Goal: Task Accomplishment & Management: Manage account settings

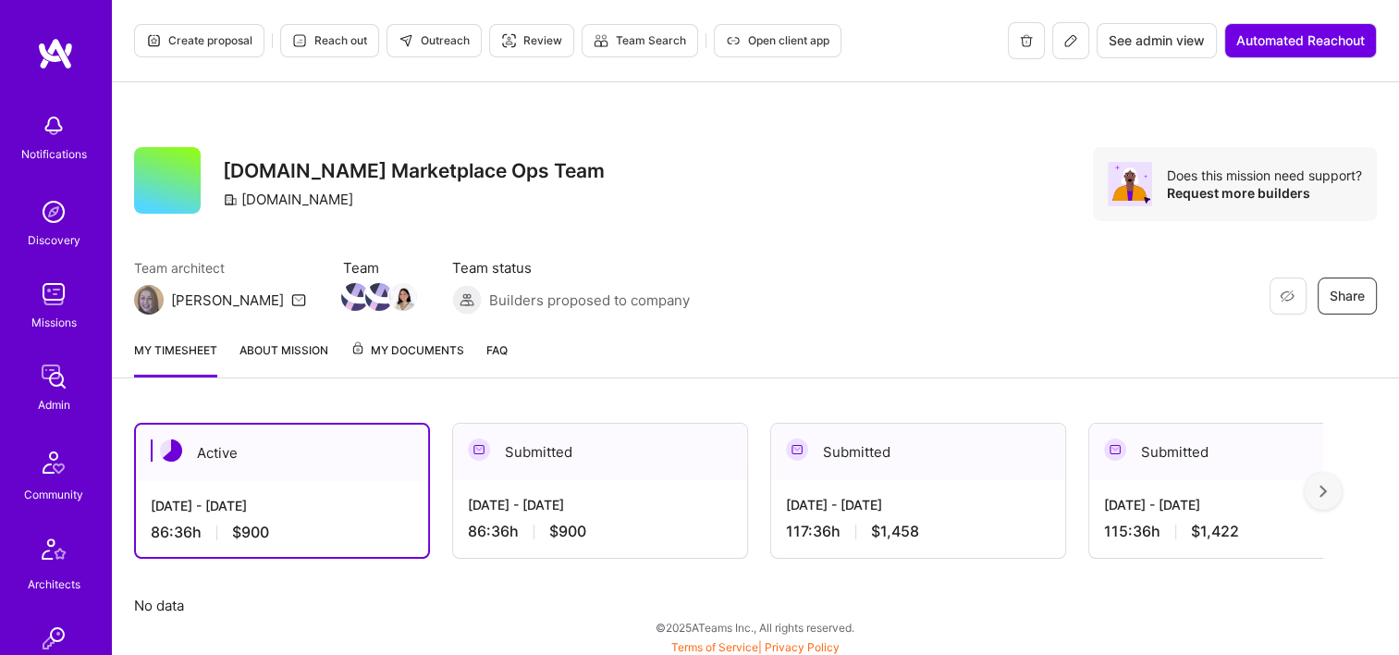
click at [51, 371] on img at bounding box center [53, 376] width 37 height 37
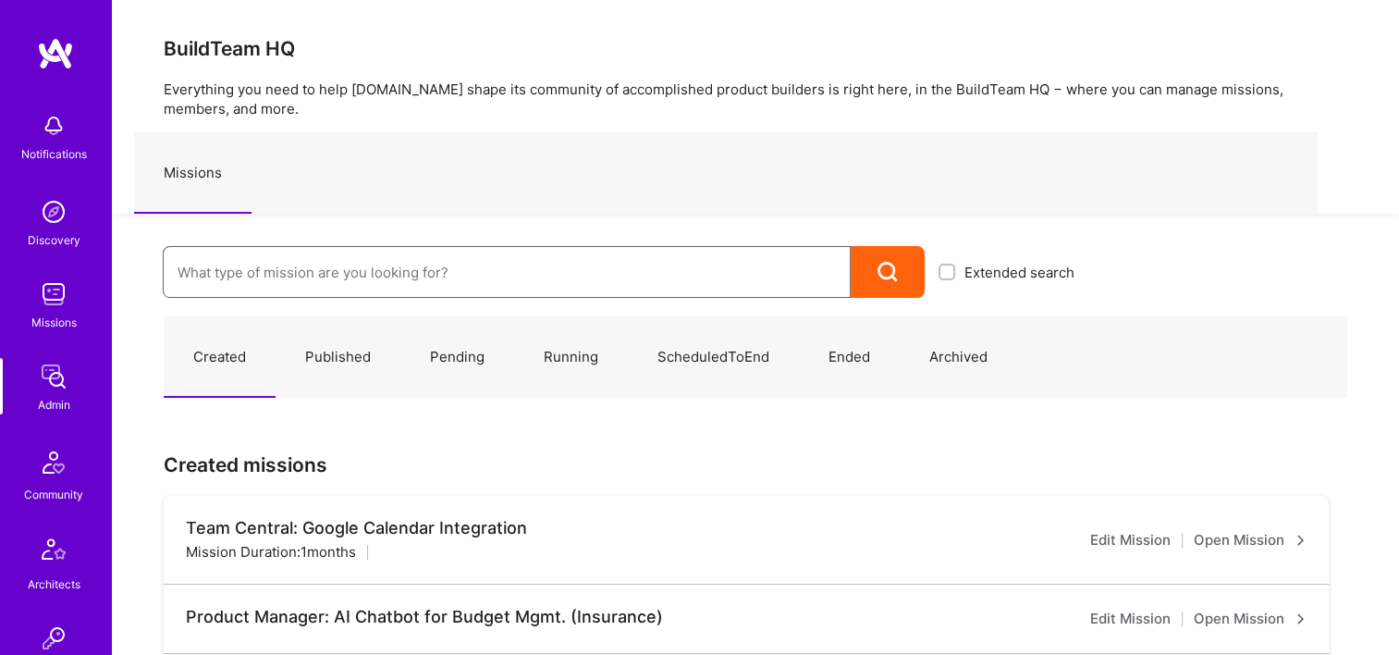
click at [392, 289] on input at bounding box center [507, 272] width 659 height 47
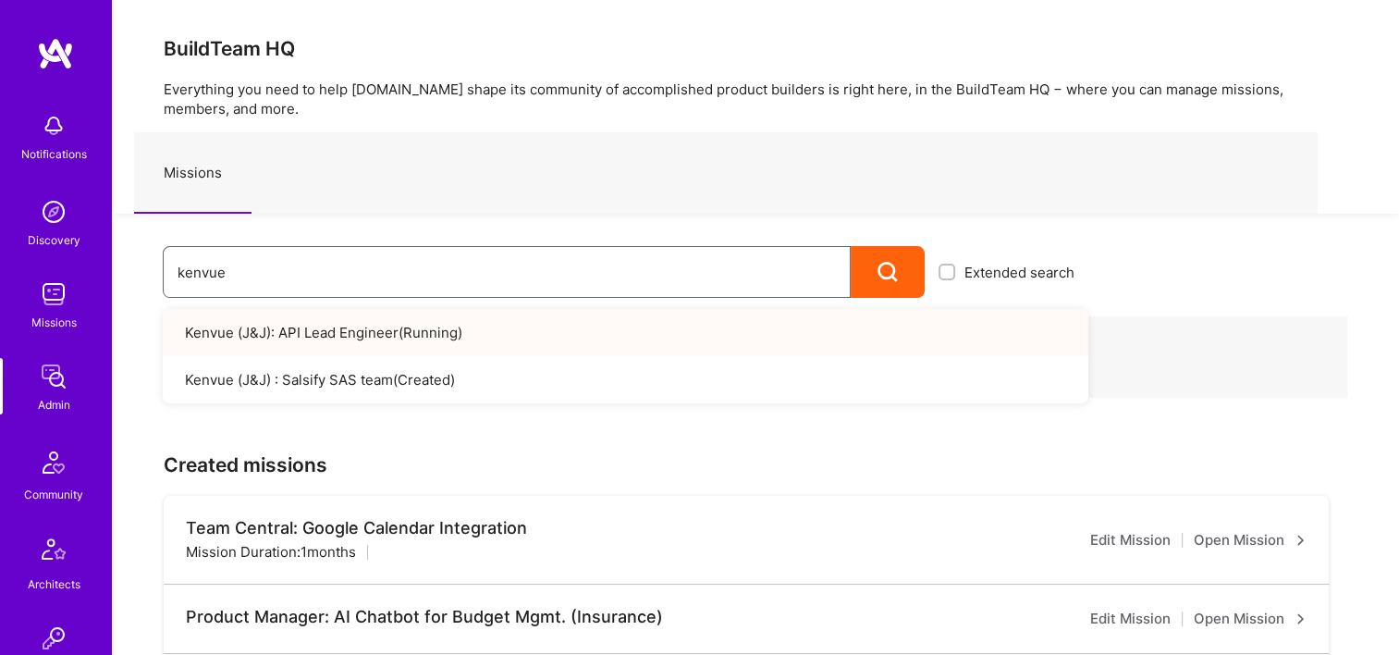
type input "kenvue"
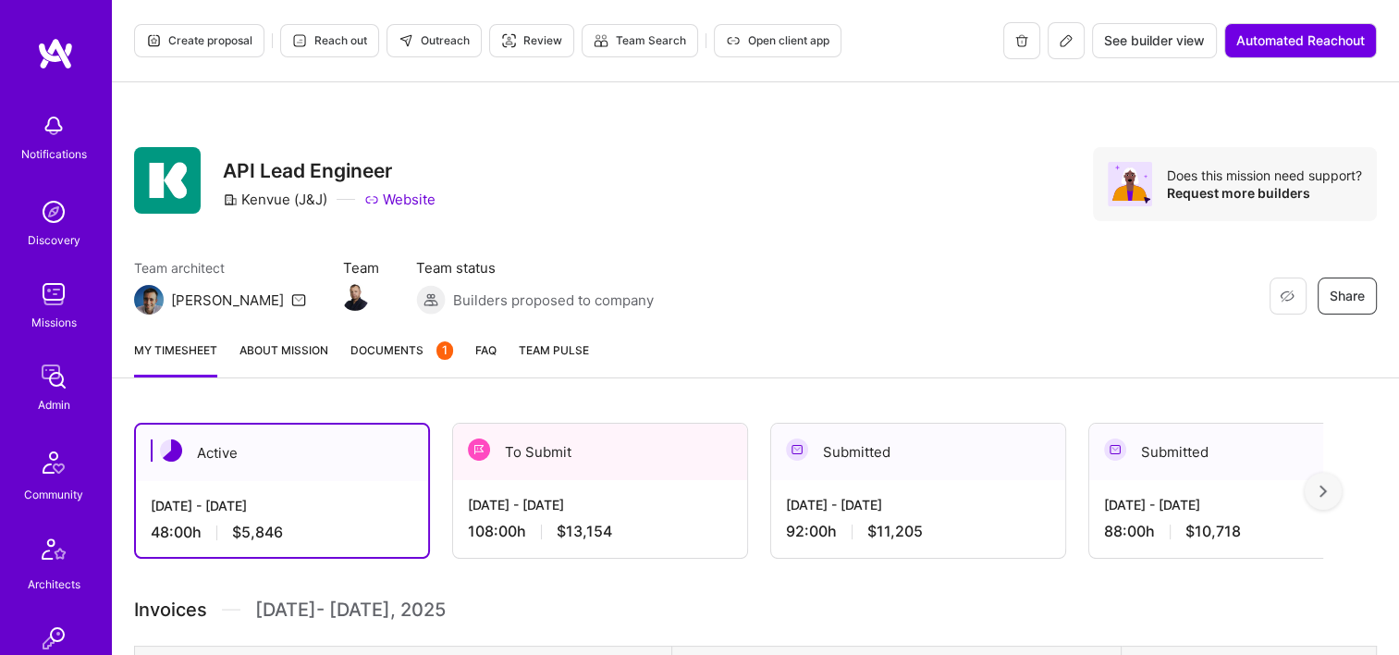
click at [396, 355] on span "Documents 1" at bounding box center [402, 349] width 103 height 19
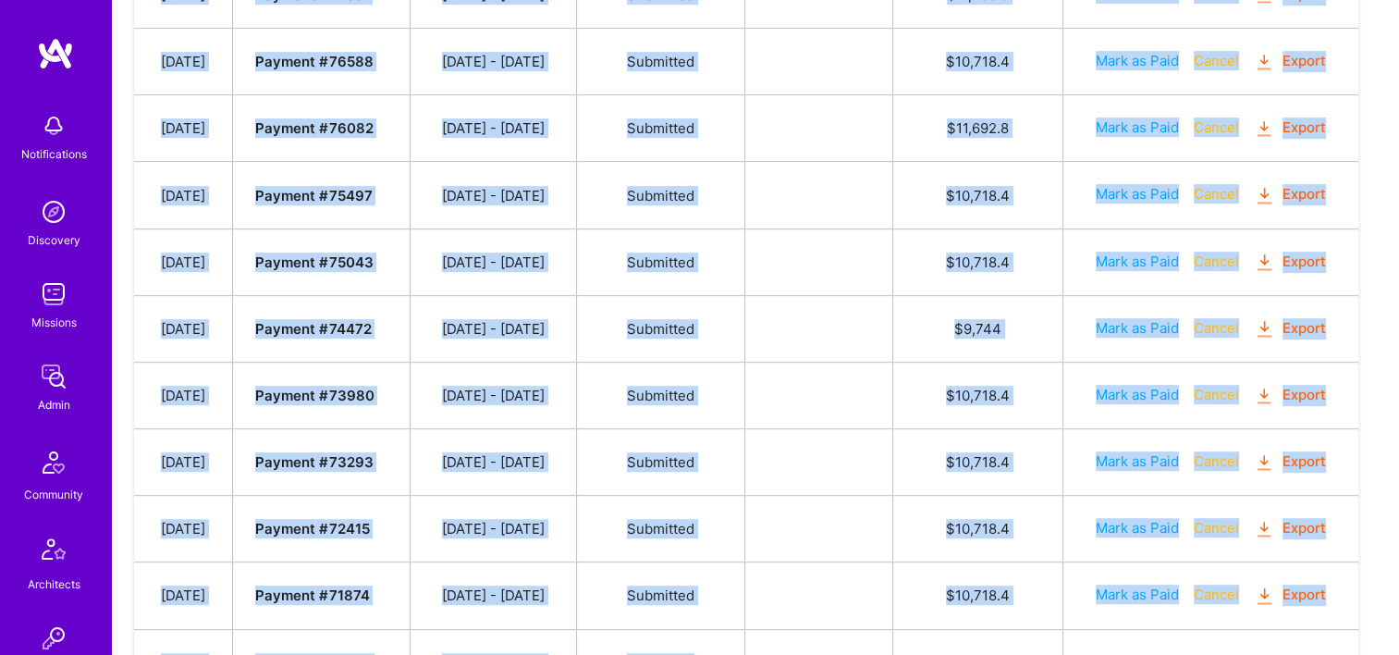
scroll to position [925, 0]
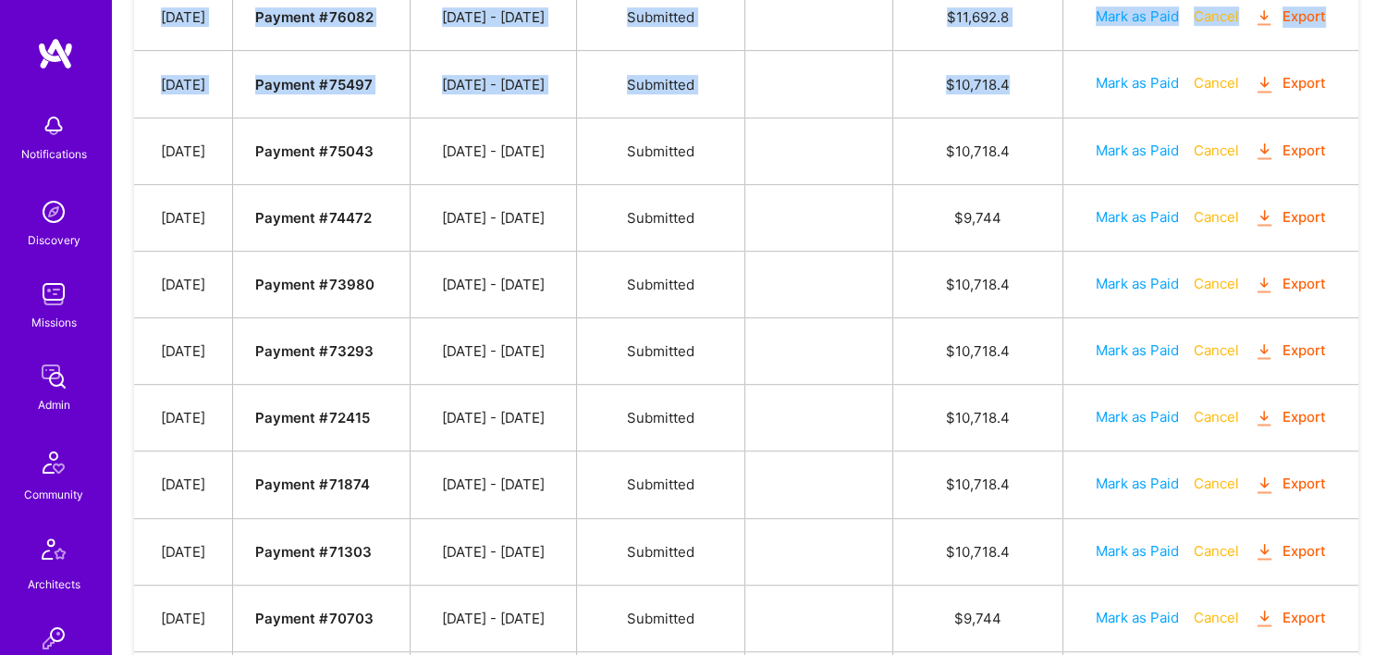
drag, startPoint x: 159, startPoint y: 228, endPoint x: 1077, endPoint y: 79, distance: 929.7
click at [1077, 79] on tbody "Date Invoice # Invoice Period Invoice Status Total Hours Total Payment Sep 5, 2…" at bounding box center [746, 478] width 1225 height 1413
copy tbody "Sep 5, 2025 Payment # 77351 08/16 - 08/31/2025 Submitted $ 11,205.6 Mark as Pai…"
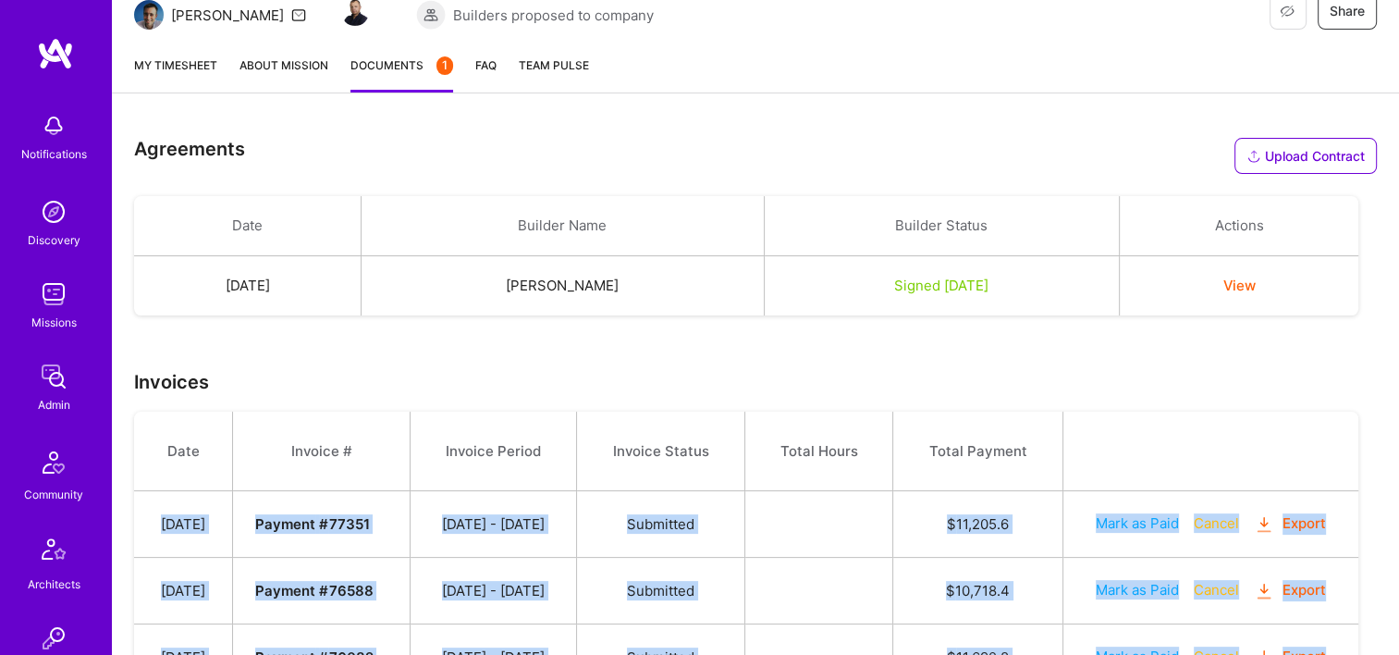
scroll to position [277, 0]
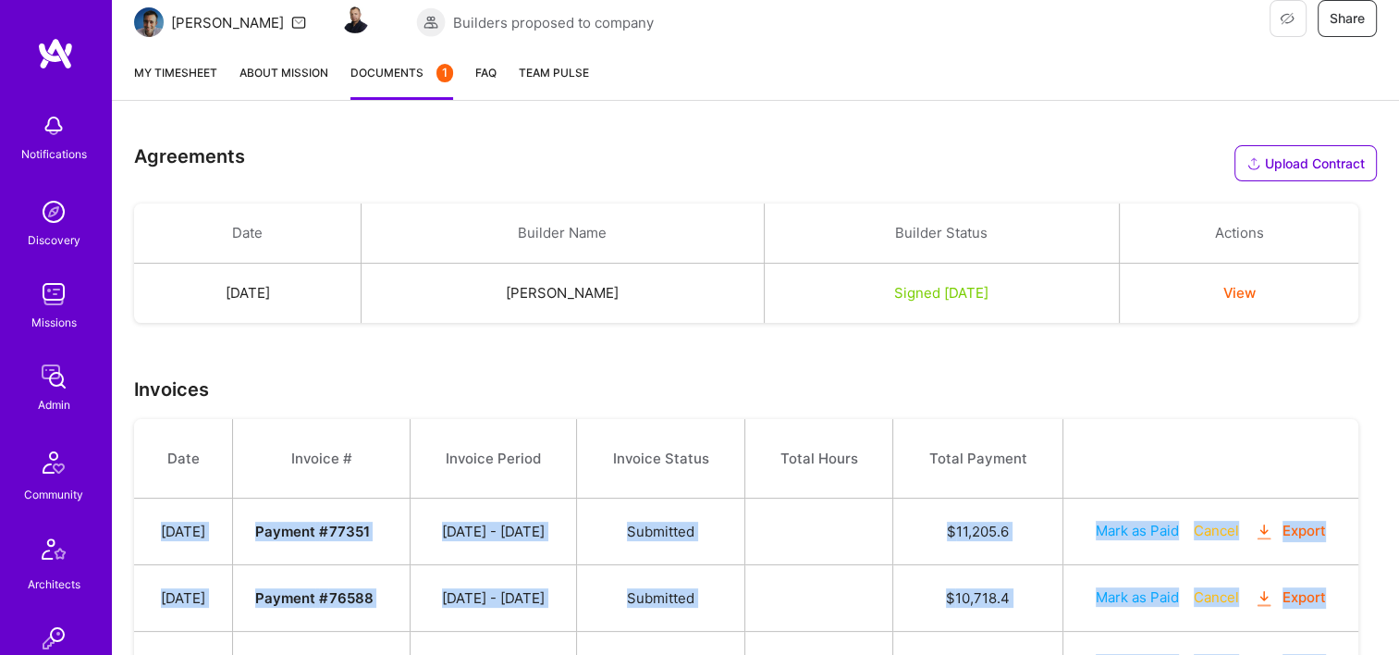
click at [191, 68] on link "My timesheet" at bounding box center [175, 81] width 83 height 37
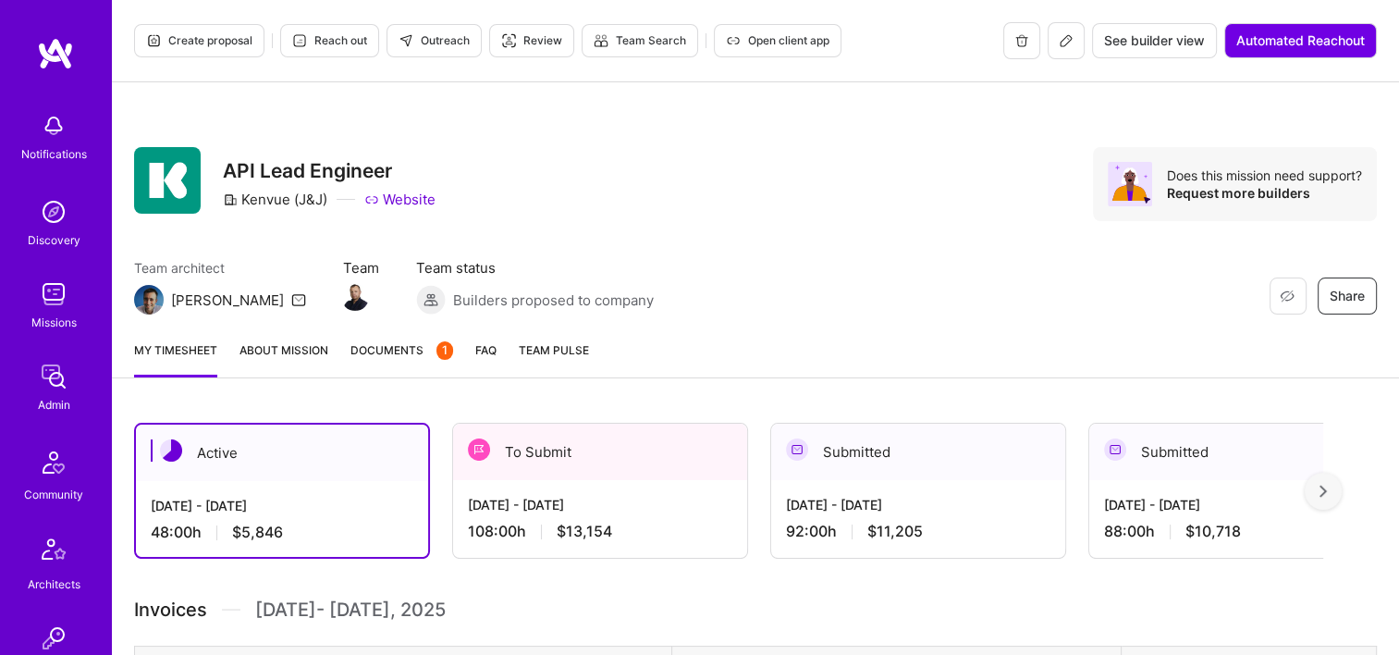
scroll to position [92, 0]
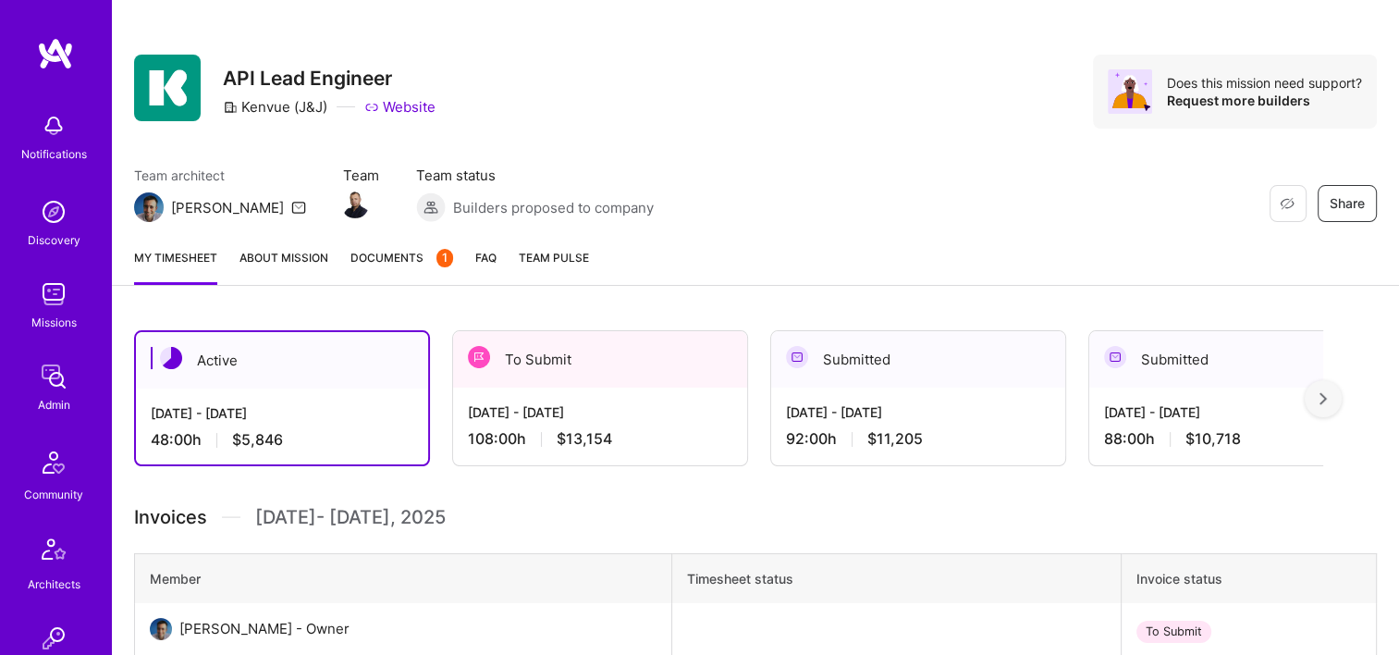
click at [651, 407] on div "[DATE] - [DATE]" at bounding box center [600, 411] width 265 height 19
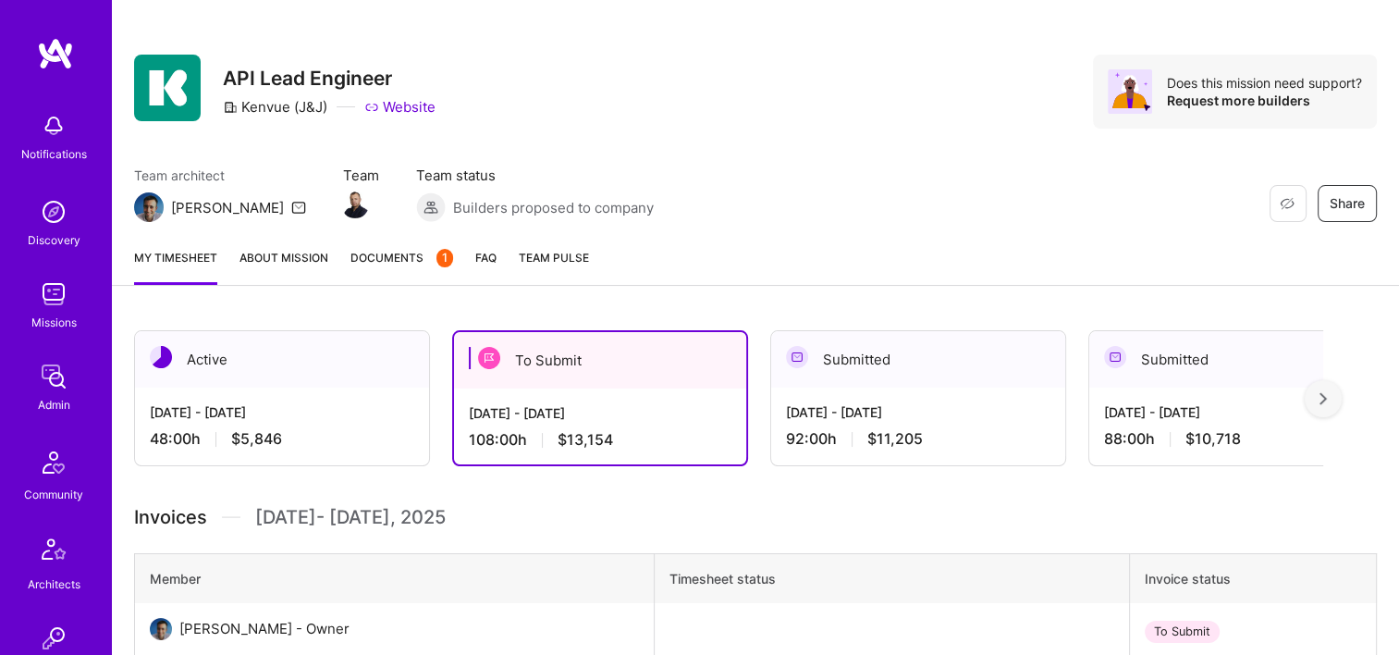
click at [751, 205] on div "Team architect Luis Team Team status Builders proposed to company Restore Not I…" at bounding box center [755, 194] width 1243 height 56
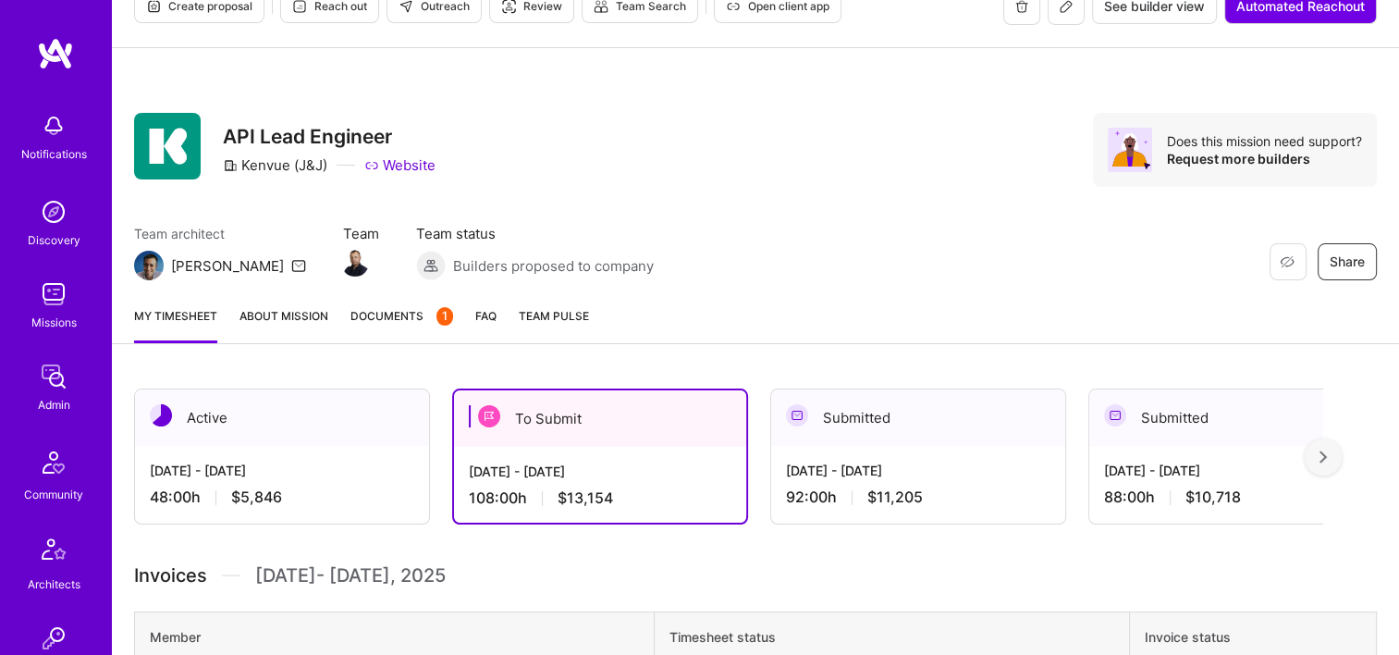
scroll to position [0, 0]
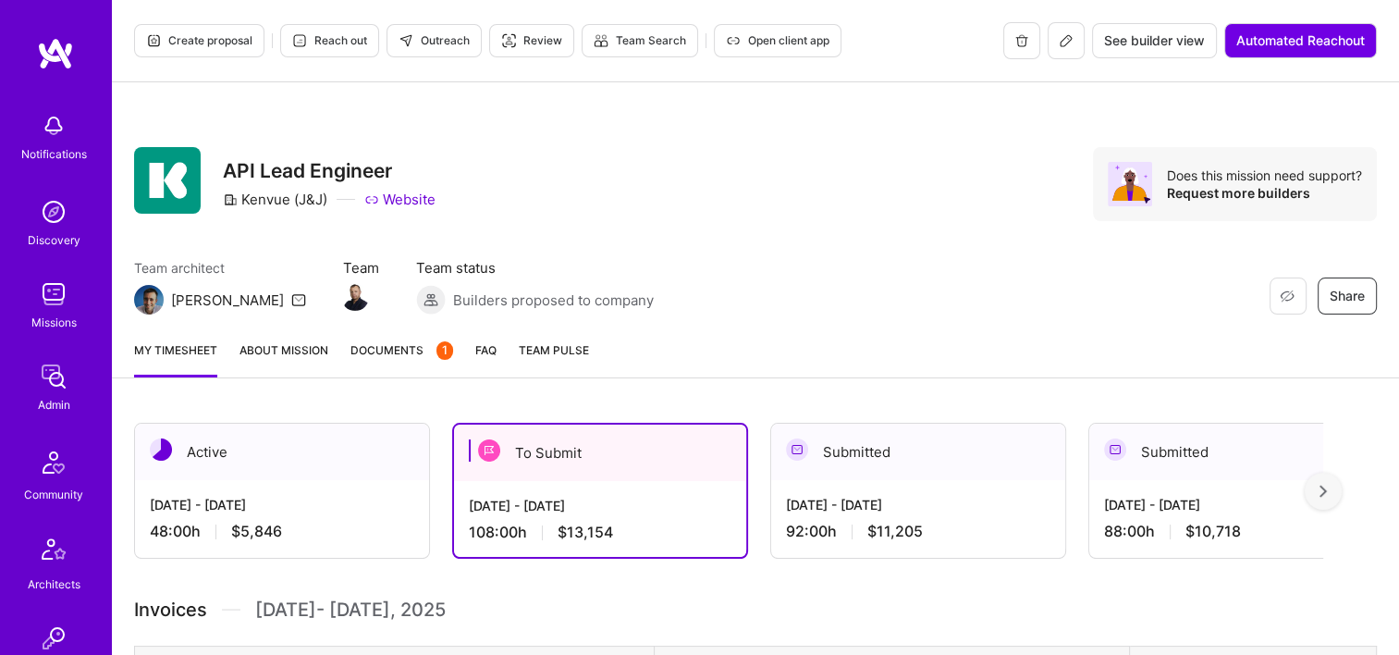
click at [858, 482] on div "Aug 16 - Aug 31, 2025 92:00 h $11,205" at bounding box center [918, 518] width 294 height 76
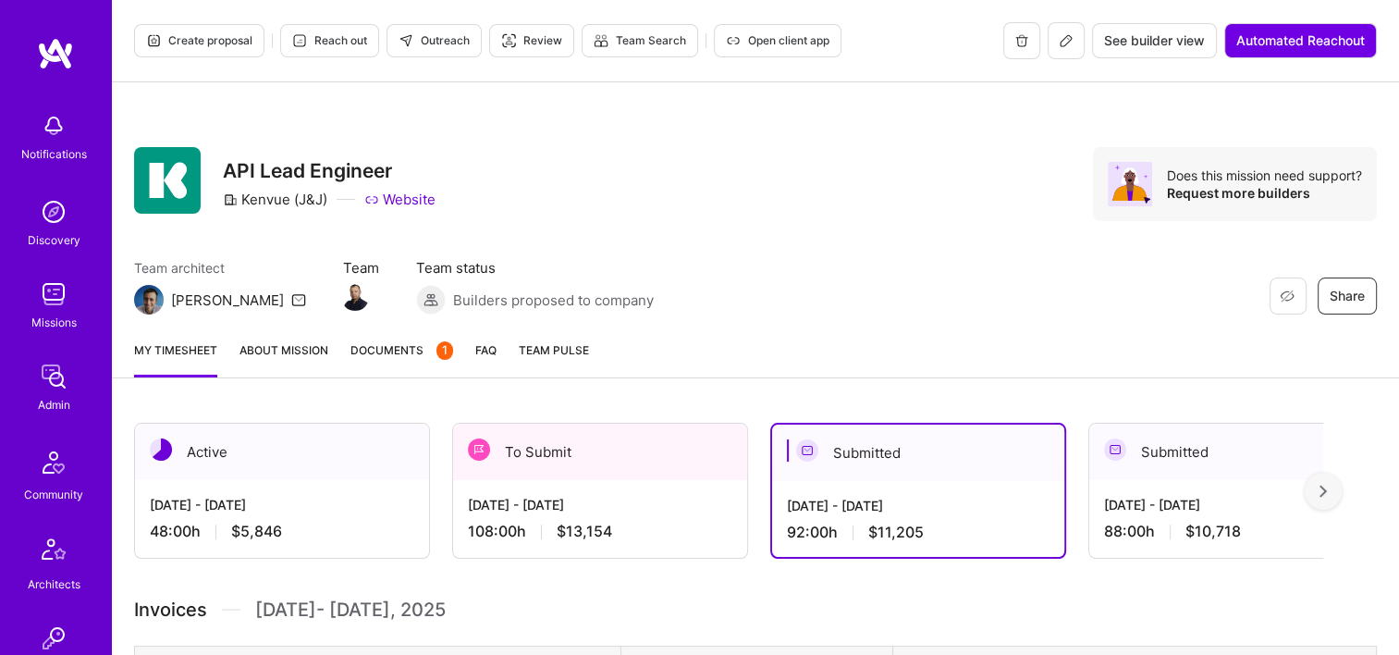
click at [1049, 47] on button at bounding box center [1066, 40] width 37 height 37
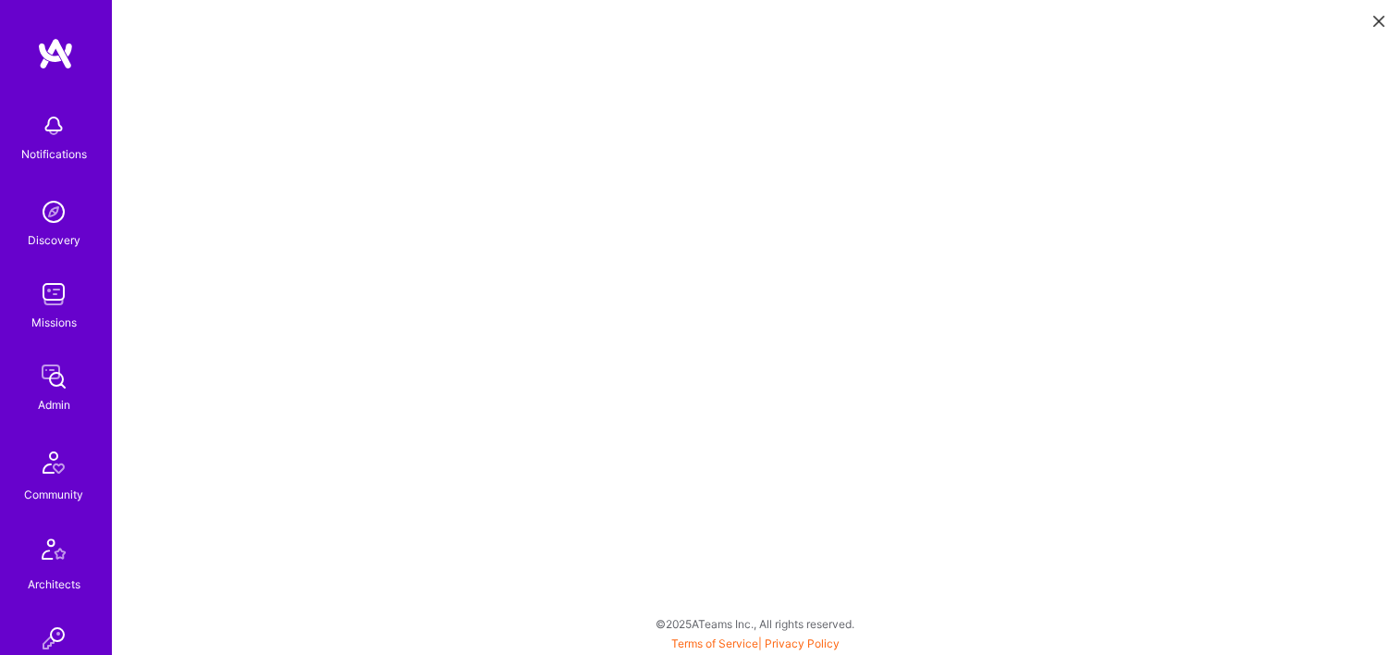
scroll to position [5, 0]
click at [1371, 17] on button at bounding box center [1379, 20] width 22 height 31
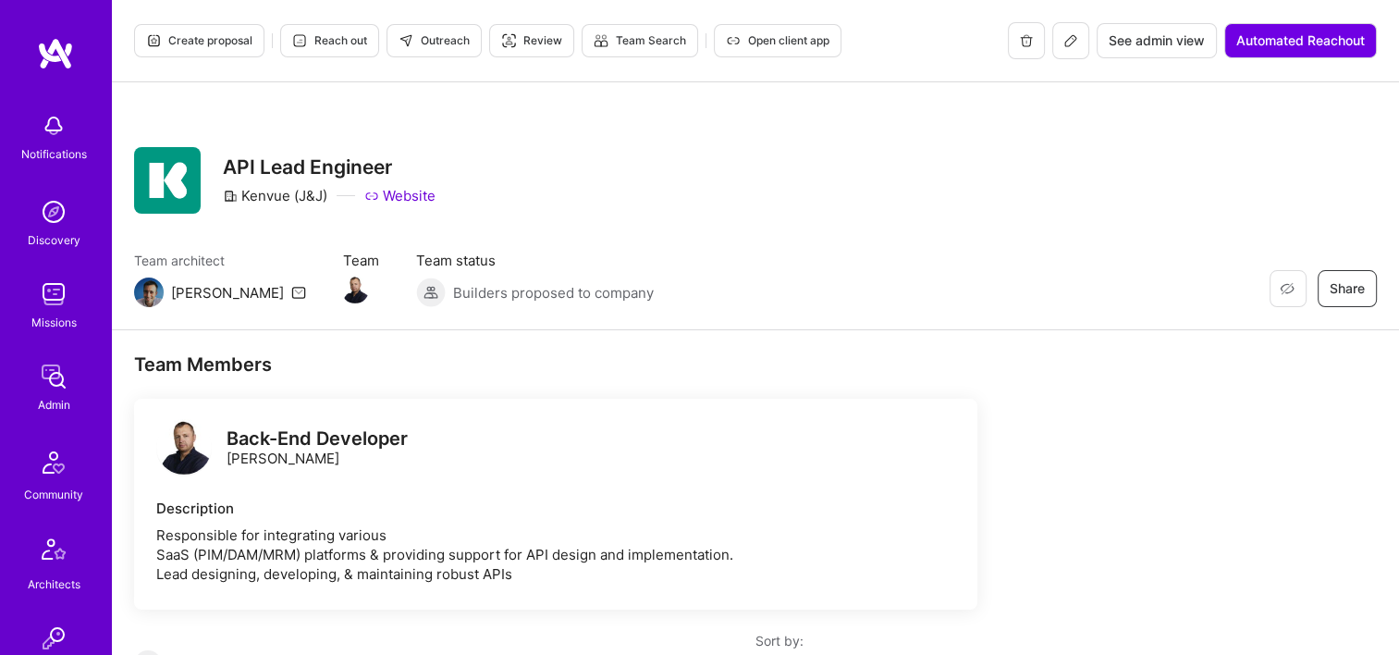
click at [892, 322] on div "Restore Not Interested Share API Lead Engineer Kenvue (J&J) Website Team archit…" at bounding box center [756, 206] width 1288 height 248
click at [1140, 38] on span "See admin view" at bounding box center [1157, 40] width 96 height 18
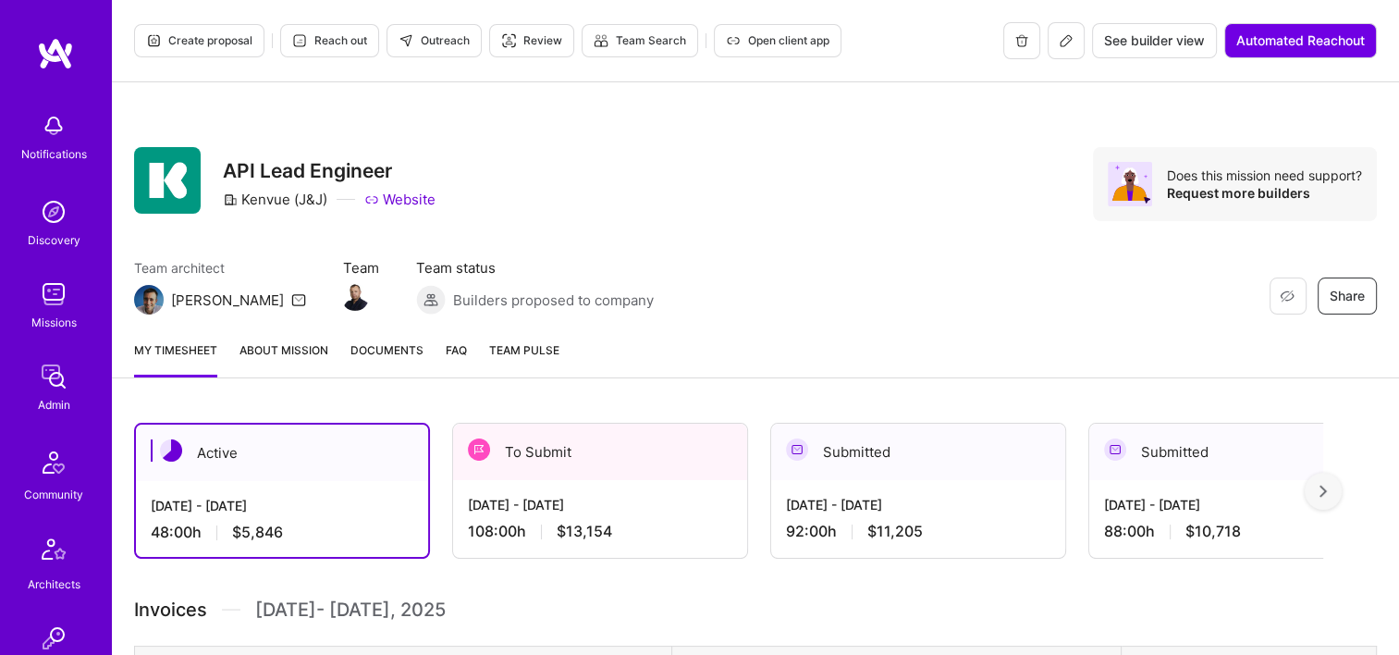
click at [951, 164] on div "Restore Not Interested Share API Lead Engineer Kenvue (J&J) Website Does this m…" at bounding box center [755, 184] width 1243 height 74
